Goal: Transaction & Acquisition: Subscribe to service/newsletter

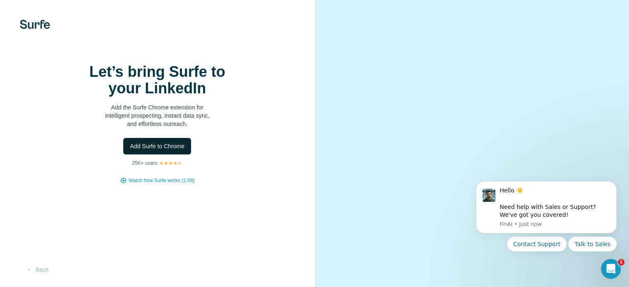
click at [157, 150] on span "Add Surfe to Chrome" at bounding box center [157, 146] width 55 height 8
click at [46, 94] on div "Let’s bring Surfe to your LinkedIn Add the Surfe Chrome extension for intellige…" at bounding box center [158, 124] width 282 height 121
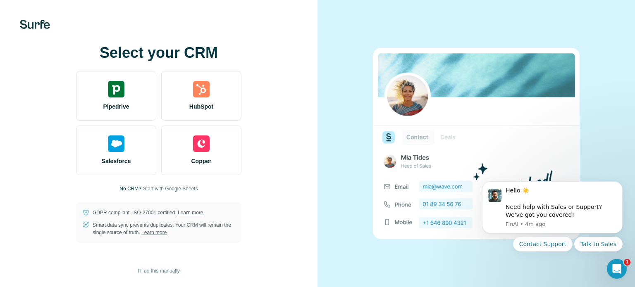
click at [178, 188] on span "Start with Google Sheets" at bounding box center [170, 188] width 55 height 7
